Goal: Task Accomplishment & Management: Use online tool/utility

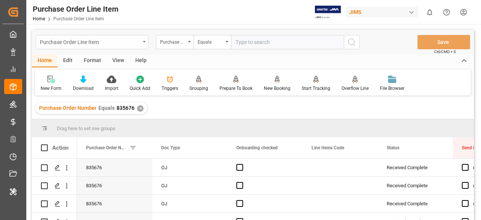
click at [121, 44] on div "Purchase Order Line Item" at bounding box center [90, 41] width 100 height 9
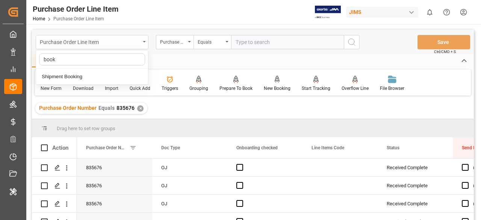
type input "booki"
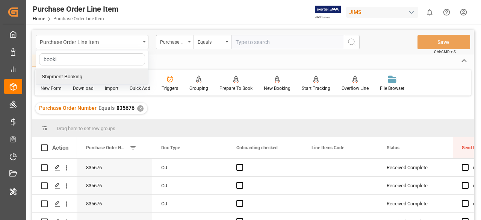
click at [119, 79] on div "Shipment Booking" at bounding box center [92, 77] width 112 height 16
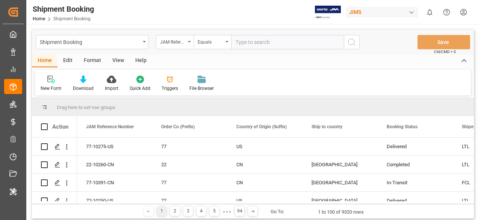
click at [246, 40] on input "text" at bounding box center [287, 42] width 113 height 14
paste input "77-8931-BE"
type input "77-8931-BE"
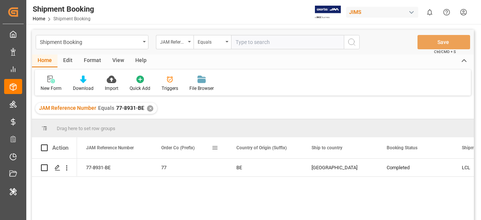
scroll to position [38, 0]
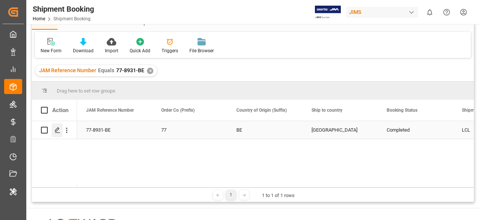
click at [56, 130] on polygon "Press SPACE to select this row." at bounding box center [57, 130] width 4 height 4
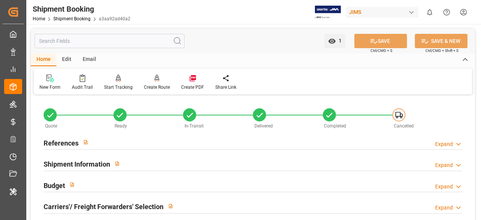
scroll to position [113, 0]
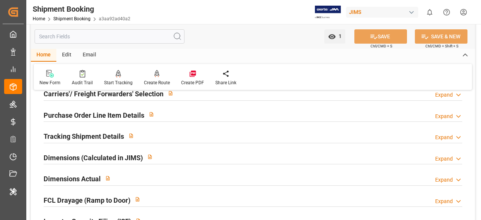
click at [131, 40] on input "text" at bounding box center [110, 36] width 150 height 14
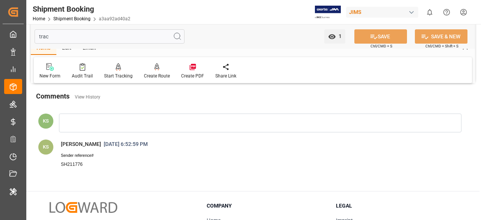
scroll to position [0, 0]
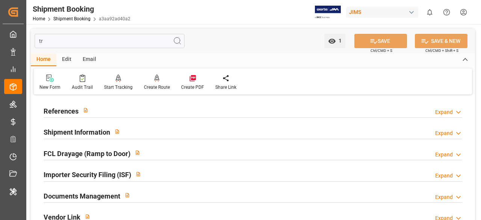
type input "tr"
click at [439, 115] on div "Expand" at bounding box center [444, 112] width 18 height 8
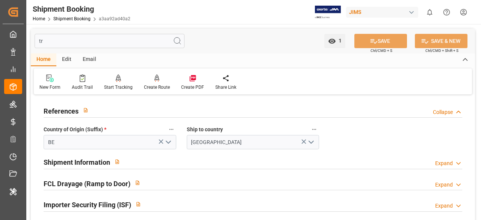
click at [443, 163] on div "Expand" at bounding box center [444, 163] width 18 height 8
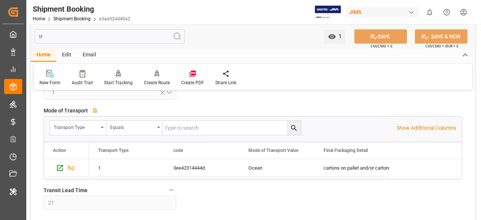
scroll to position [113, 0]
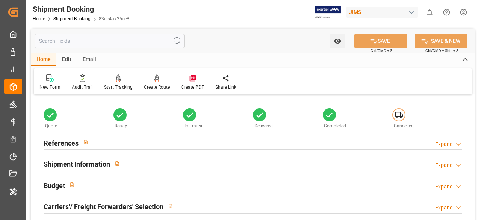
click at [114, 46] on input "text" at bounding box center [110, 41] width 150 height 14
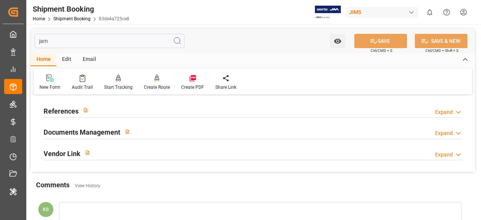
type input "jam"
click at [446, 113] on div "Expand" at bounding box center [444, 112] width 18 height 8
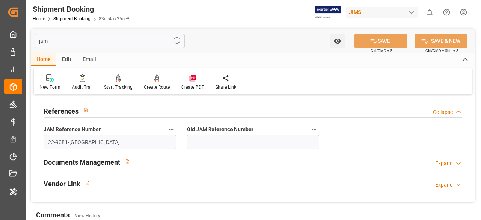
click at [118, 41] on input "jam" at bounding box center [110, 41] width 150 height 14
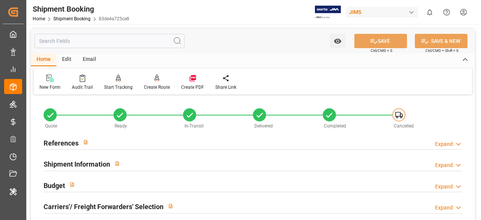
type input "0"
type input "21.05.2025"
click at [441, 142] on div "Expand" at bounding box center [444, 144] width 18 height 8
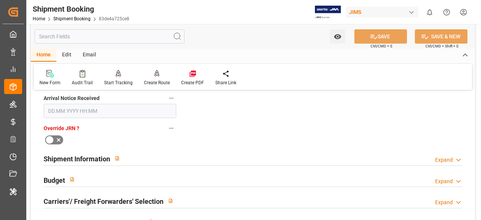
scroll to position [225, 0]
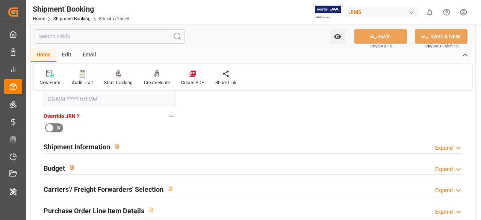
click at [449, 151] on div "Expand" at bounding box center [444, 148] width 18 height 8
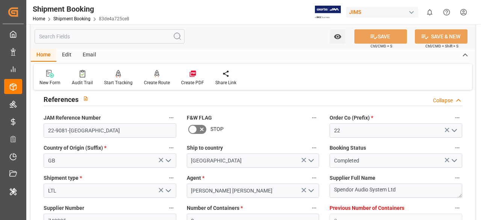
scroll to position [0, 0]
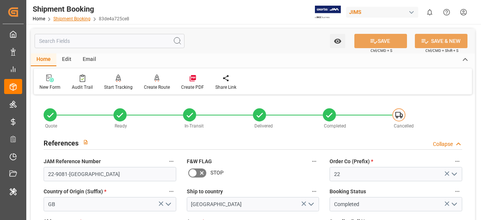
click at [69, 16] on link "Shipment Booking" at bounding box center [71, 18] width 37 height 5
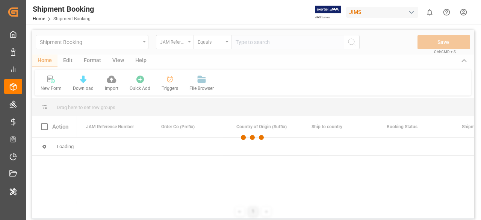
click at [250, 42] on div at bounding box center [252, 137] width 441 height 215
click at [255, 45] on div at bounding box center [252, 137] width 441 height 215
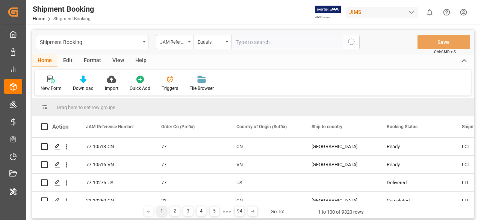
click at [255, 45] on input "text" at bounding box center [287, 42] width 113 height 14
paste input "77-8931-BE"
type input "77-8931-BE"
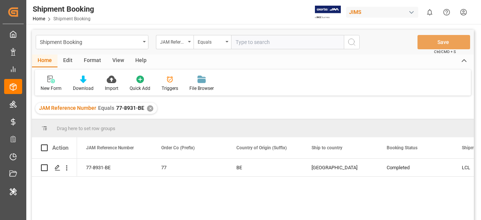
scroll to position [38, 0]
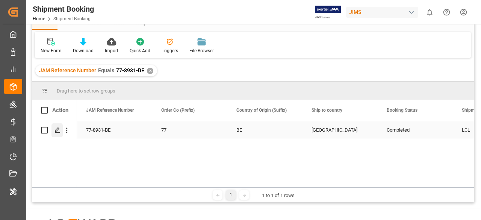
click at [59, 127] on icon "Press SPACE to select this row." at bounding box center [57, 130] width 6 height 6
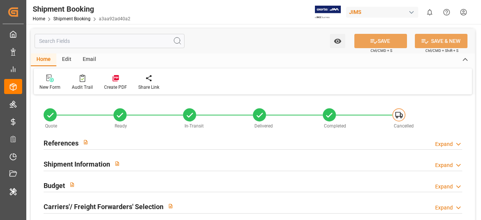
type input "21"
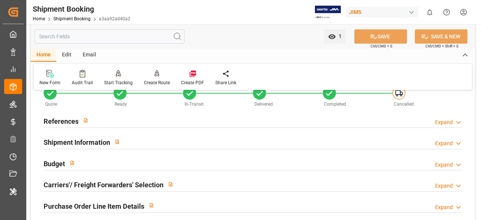
scroll to position [38, 0]
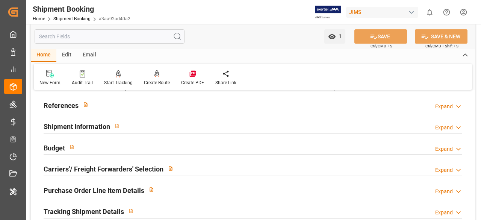
click at [440, 124] on div "Expand" at bounding box center [444, 128] width 18 height 8
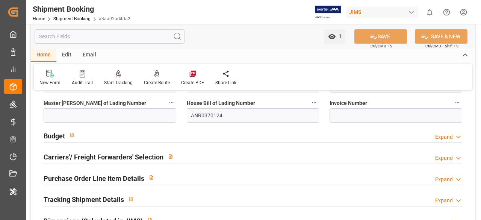
scroll to position [375, 0]
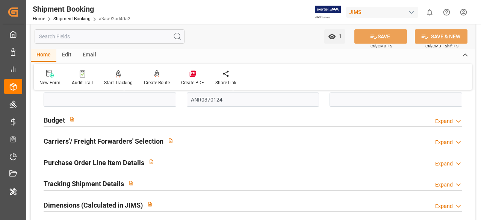
click at [440, 181] on div "Expand" at bounding box center [444, 185] width 18 height 8
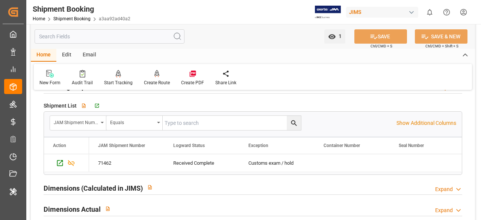
scroll to position [488, 0]
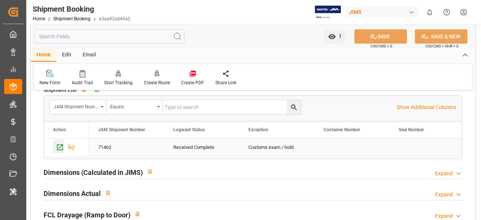
click at [61, 146] on icon "Press SPACE to select this row." at bounding box center [60, 147] width 8 height 8
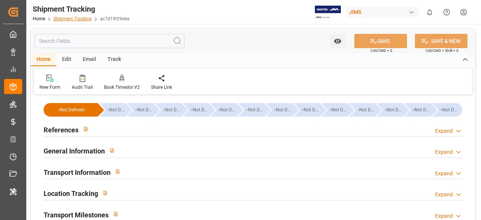
click at [74, 18] on link "Shipment Tracking" at bounding box center [72, 18] width 38 height 5
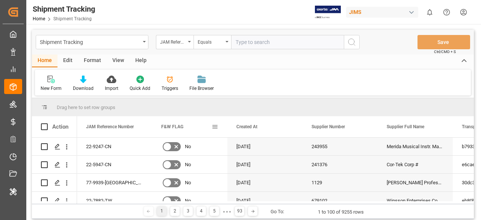
click at [215, 128] on span at bounding box center [214, 126] width 7 height 7
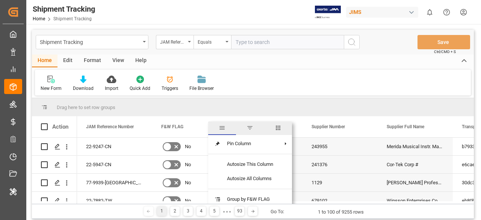
click at [278, 128] on span "columns" at bounding box center [277, 127] width 7 height 7
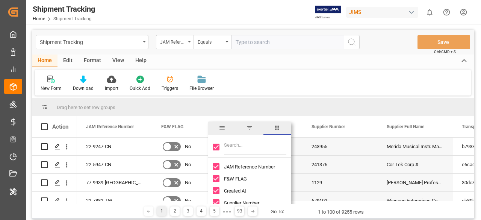
click at [234, 149] on input "Filter Columns Input" at bounding box center [255, 146] width 62 height 15
click at [215, 145] on input "Toggle Select All Columns" at bounding box center [215, 146] width 7 height 7
checkbox input "false"
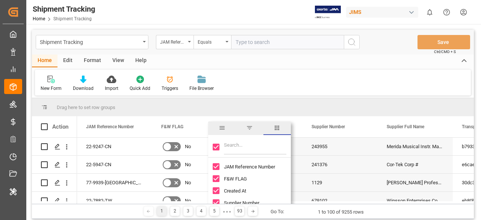
checkbox input "false"
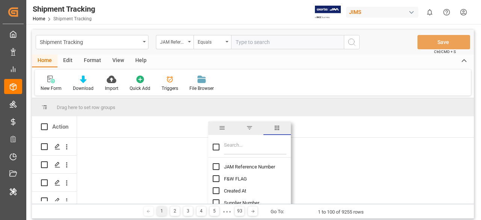
click at [233, 145] on input "Filter Columns Input" at bounding box center [255, 146] width 62 height 15
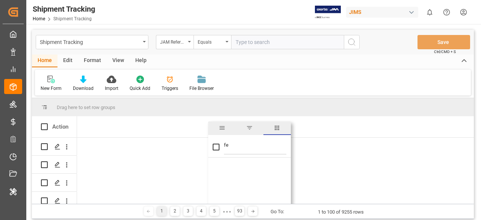
type input "f"
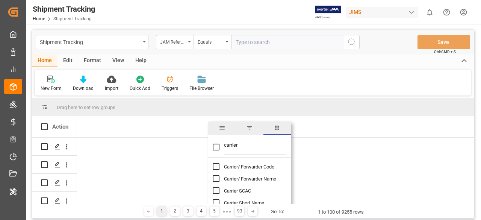
type input "carrier"
click at [255, 176] on span "Carrier/ Forwarder Name" at bounding box center [250, 179] width 52 height 6
checkbox input "false"
checkbox input "true"
click at [272, 146] on input "carrier" at bounding box center [255, 146] width 62 height 15
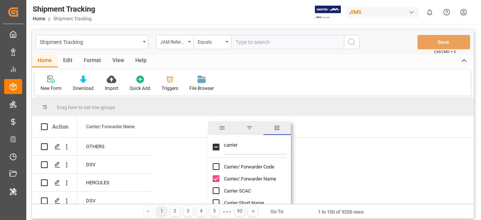
click at [272, 146] on input "carrier" at bounding box center [255, 146] width 62 height 15
type input "code"
click at [260, 166] on div "Transport Code" at bounding box center [253, 166] width 83 height 12
click at [247, 166] on span "Transport Code" at bounding box center [240, 167] width 33 height 6
checkbox input "false"
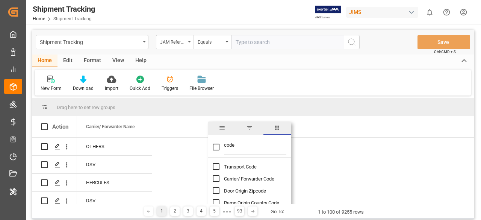
checkbox input "true"
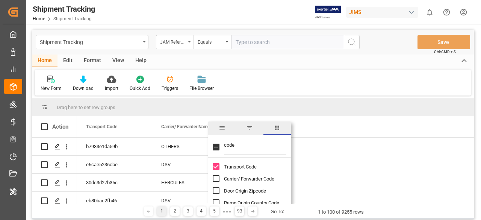
click at [244, 142] on input "code" at bounding box center [255, 146] width 62 height 15
type input "logwar"
click at [237, 168] on span "Logward Reference" at bounding box center [245, 167] width 42 height 6
checkbox input "false"
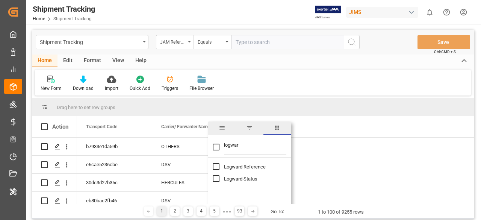
checkbox input "true"
click at [324, 67] on div "Home Edit Format View Help" at bounding box center [252, 60] width 441 height 13
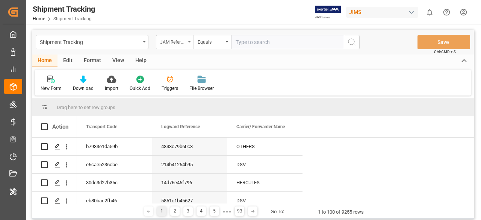
click at [173, 45] on div "JAM Reference Number" at bounding box center [173, 41] width 26 height 9
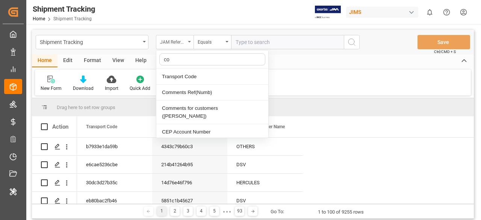
type input "c"
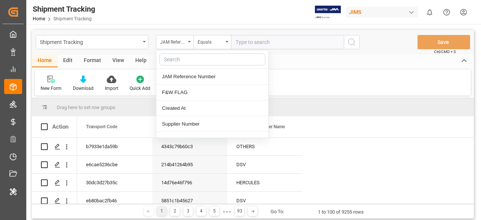
click at [344, 73] on div "New Form Download Import Quick Add Triggers File Browser" at bounding box center [252, 82] width 435 height 26
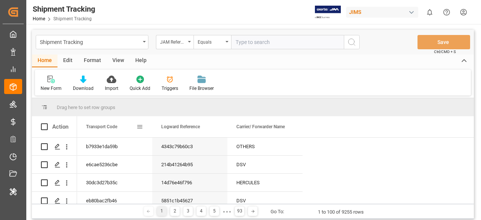
click at [140, 128] on span at bounding box center [139, 126] width 7 height 7
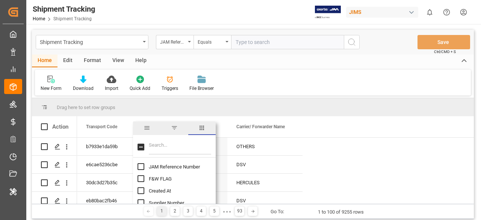
click at [141, 149] on input "Toggle Select All Columns" at bounding box center [140, 146] width 7 height 7
checkbox input "true"
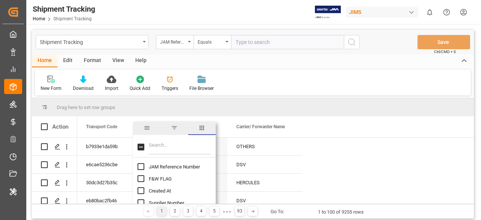
checkbox input "true"
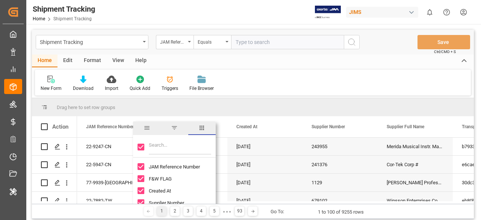
click at [141, 149] on input "Toggle Select All Columns" at bounding box center [140, 146] width 7 height 7
checkbox input "false"
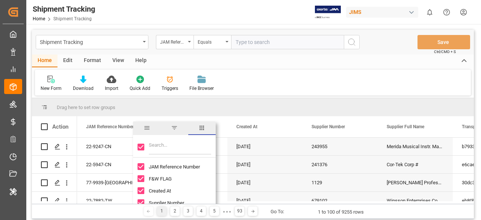
checkbox input "false"
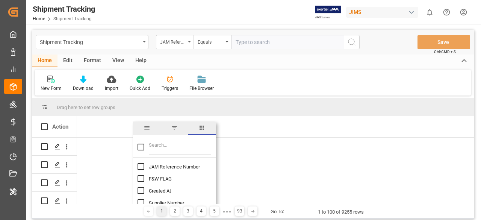
click at [178, 148] on input "Filter Columns Input" at bounding box center [180, 146] width 62 height 15
click at [176, 163] on div "JAM Reference Number" at bounding box center [178, 166] width 83 height 12
click at [170, 168] on span "JAM Reference Number" at bounding box center [174, 167] width 51 height 6
checkbox input "false"
checkbox input "true"
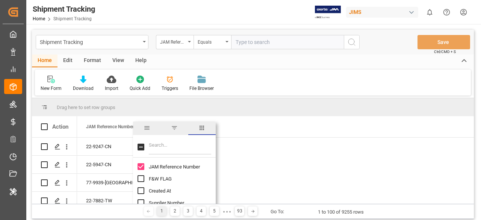
click at [166, 143] on input "Filter Columns Input" at bounding box center [180, 146] width 62 height 15
type input "carr"
click at [175, 175] on div "Carrier/ Forwarder Name" at bounding box center [178, 178] width 83 height 12
click at [160, 180] on span "Carrier/ Forwarder Name" at bounding box center [175, 179] width 52 height 6
checkbox input "false"
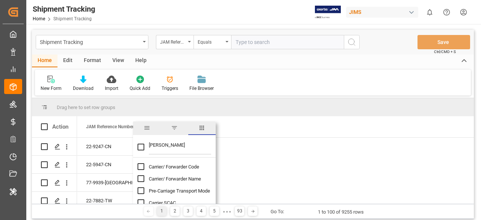
checkbox input "true"
click at [163, 146] on input "carr" at bounding box center [180, 146] width 62 height 15
type input "log"
click at [162, 169] on span "Logward Reference" at bounding box center [170, 167] width 42 height 6
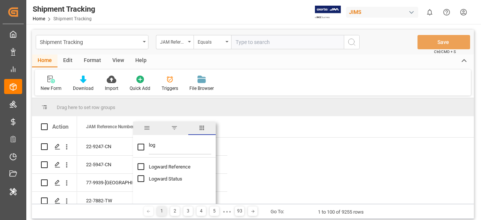
checkbox input "false"
checkbox input "true"
click at [270, 81] on div "New Form Download Import Quick Add Triggers File Browser" at bounding box center [252, 82] width 435 height 26
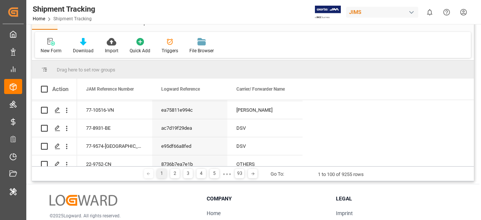
scroll to position [263, 0]
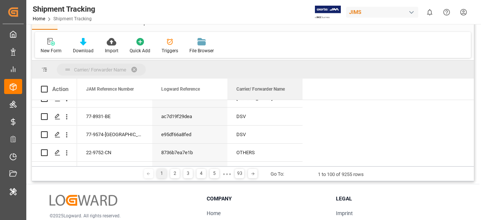
drag, startPoint x: 267, startPoint y: 90, endPoint x: 245, endPoint y: 71, distance: 29.5
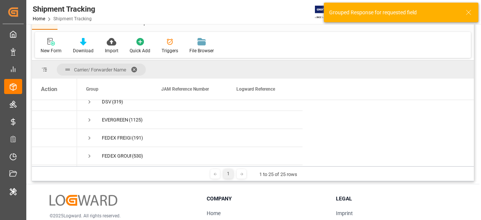
scroll to position [150, 0]
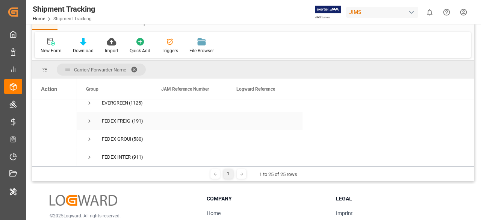
click at [85, 118] on div "FEDEX FREIGHT (191)" at bounding box center [114, 121] width 75 height 18
click at [89, 119] on span "Press SPACE to select this row." at bounding box center [89, 121] width 7 height 7
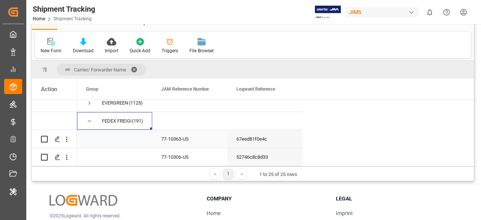
click at [261, 136] on div "67eed81f0e4c" at bounding box center [264, 139] width 75 height 18
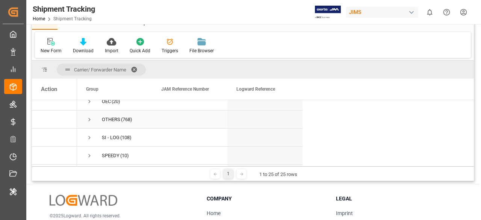
scroll to position [0, 0]
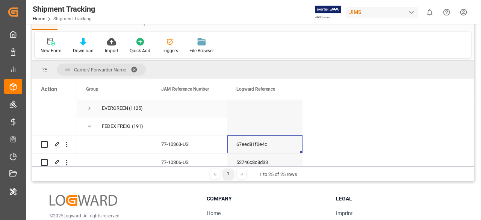
scroll to position [188, 0]
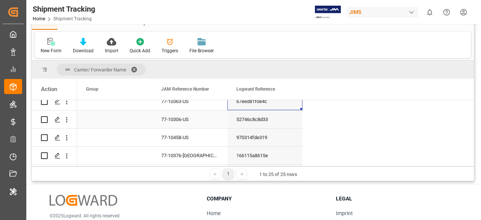
click at [261, 118] on div "52746c8c8d33" at bounding box center [264, 119] width 75 height 18
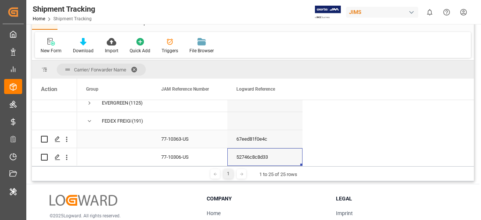
click at [258, 140] on div "67eed81f0e4c" at bounding box center [264, 139] width 75 height 18
drag, startPoint x: 335, startPoint y: 27, endPoint x: 220, endPoint y: 30, distance: 115.3
click at [220, 30] on div "Home Edit Format View Help New Form Download Import Quick Add Triggers File Bro…" at bounding box center [252, 37] width 441 height 41
drag, startPoint x: 170, startPoint y: 42, endPoint x: 360, endPoint y: 42, distance: 189.2
click at [360, 42] on div "New Form Download Import Quick Add Triggers File Browser" at bounding box center [252, 45] width 435 height 26
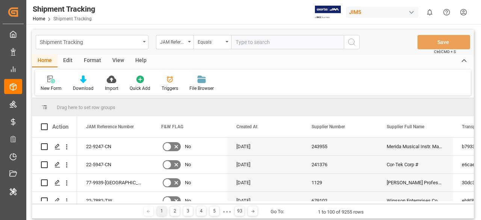
click at [140, 43] on div "Shipment Tracking" at bounding box center [90, 41] width 100 height 9
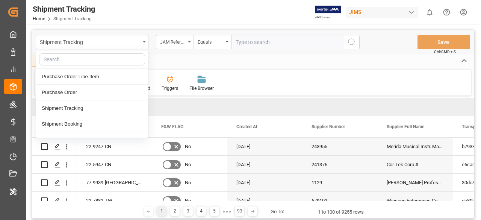
click at [140, 12] on div "Shipment Tracking Home Shipment Tracking JIMS 0 Notifications Only show unread …" at bounding box center [251, 12] width 460 height 24
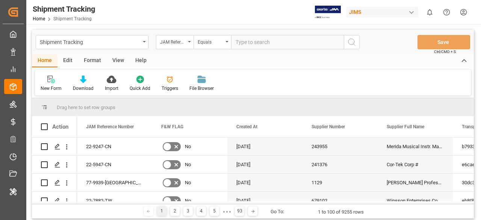
click at [64, 66] on div "Edit" at bounding box center [67, 60] width 21 height 13
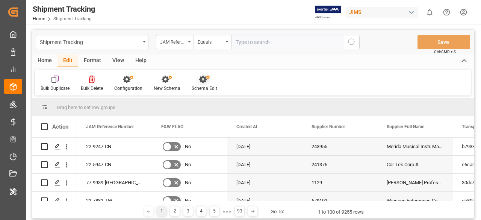
click at [201, 85] on div "Schema Edit" at bounding box center [204, 88] width 26 height 7
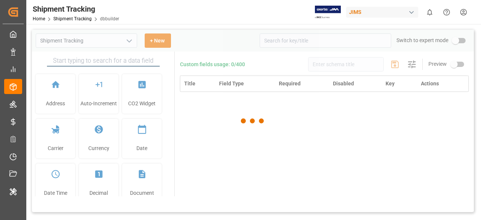
type input "Shipment Tracking"
click at [352, 35] on input at bounding box center [324, 40] width 131 height 14
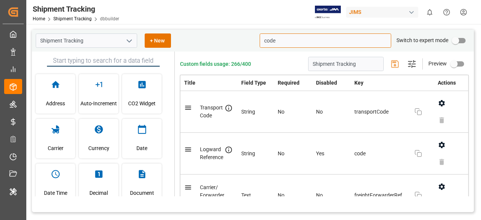
type input "code"
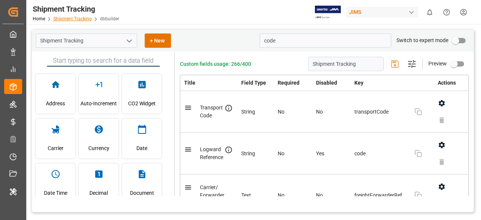
click at [72, 20] on link "Shipment Tracking" at bounding box center [72, 18] width 38 height 5
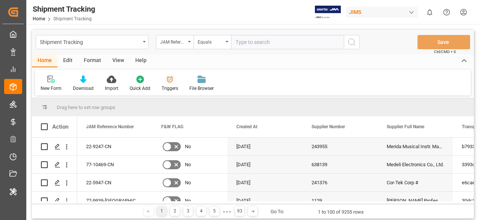
click at [171, 86] on div "Triggers" at bounding box center [169, 88] width 17 height 7
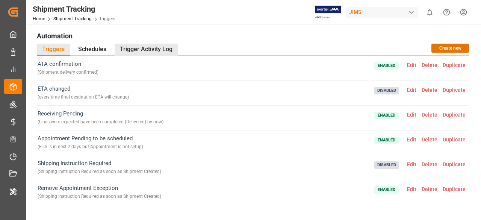
click at [151, 53] on div "Trigger Activity Log" at bounding box center [146, 50] width 63 height 12
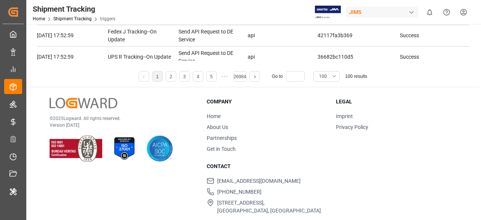
scroll to position [166, 0]
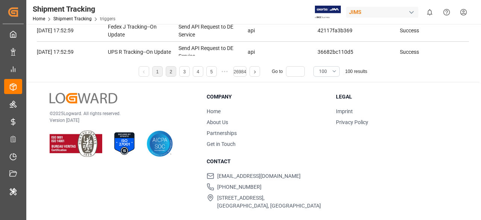
click at [170, 71] on link "2" at bounding box center [170, 71] width 3 height 5
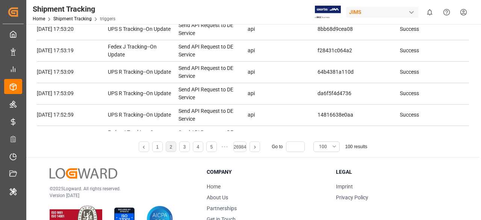
scroll to position [133, 0]
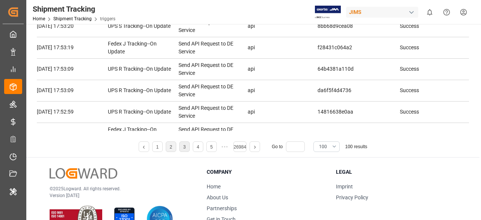
click at [185, 145] on link "3" at bounding box center [184, 146] width 3 height 5
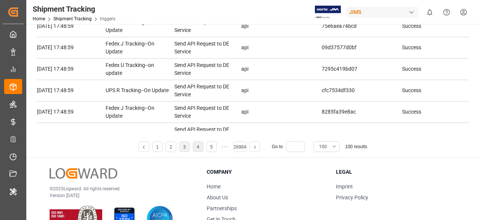
click at [197, 145] on link "4" at bounding box center [197, 146] width 3 height 5
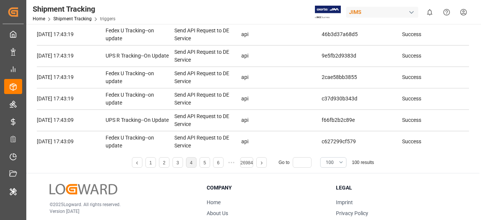
scroll to position [96, 0]
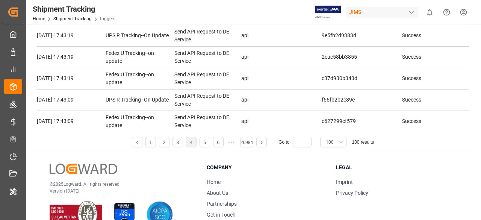
click at [341, 142] on button "100" at bounding box center [333, 142] width 26 height 11
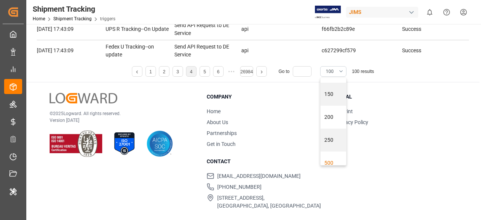
scroll to position [27, 0]
click at [333, 152] on div "500" at bounding box center [333, 153] width 26 height 23
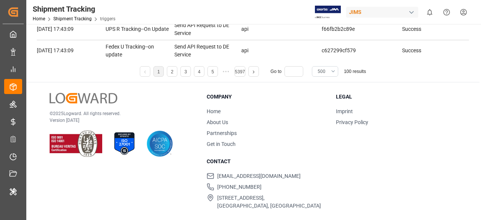
click at [331, 71] on button "500" at bounding box center [325, 71] width 26 height 11
click at [325, 156] on div "500" at bounding box center [325, 153] width 26 height 23
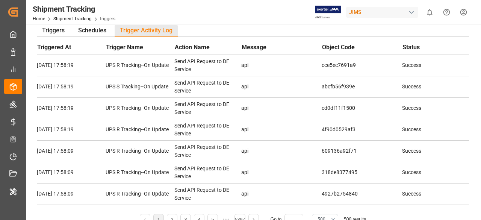
scroll to position [0, 0]
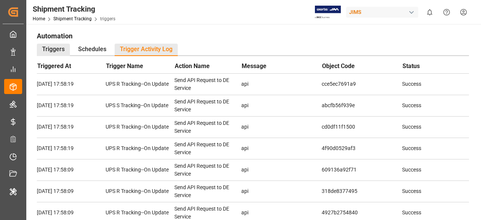
click at [61, 52] on div "Triggers" at bounding box center [53, 50] width 33 height 12
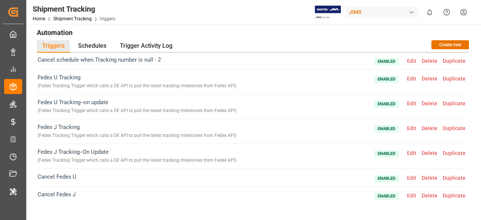
scroll to position [5, 0]
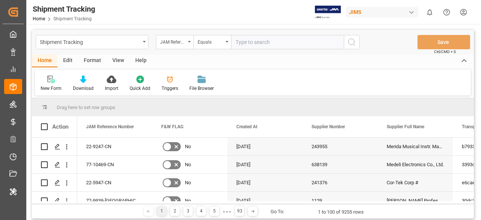
click at [170, 85] on div "Triggers" at bounding box center [169, 88] width 17 height 7
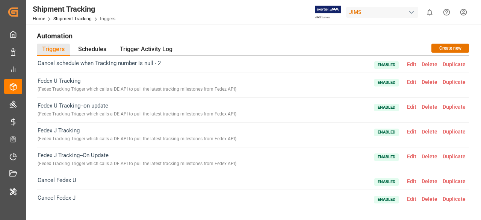
scroll to position [5, 0]
